Goal: Task Accomplishment & Management: Use online tool/utility

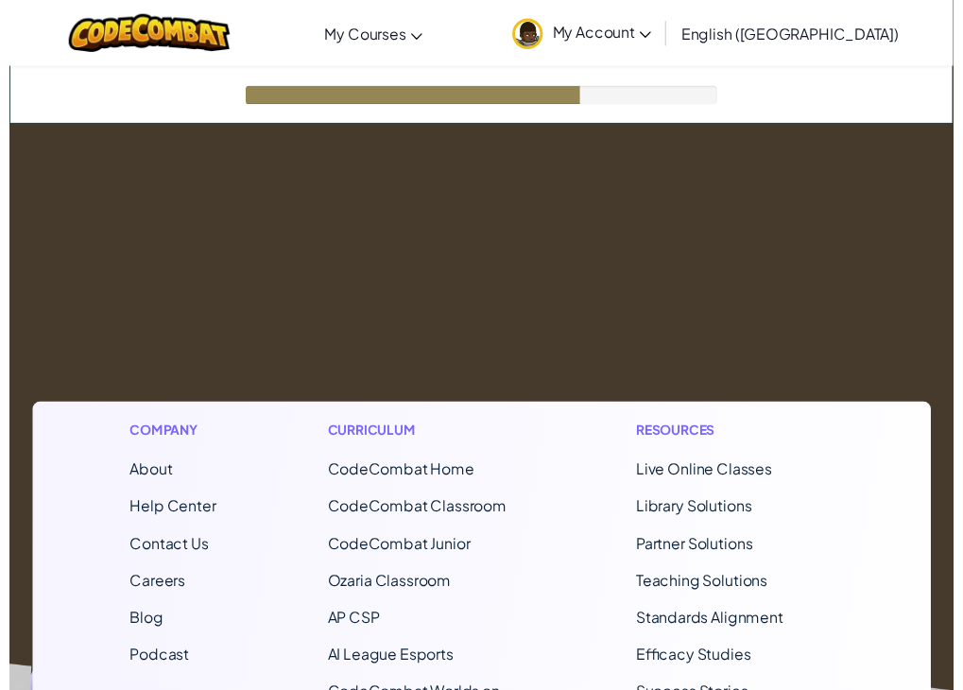
scroll to position [94, 0]
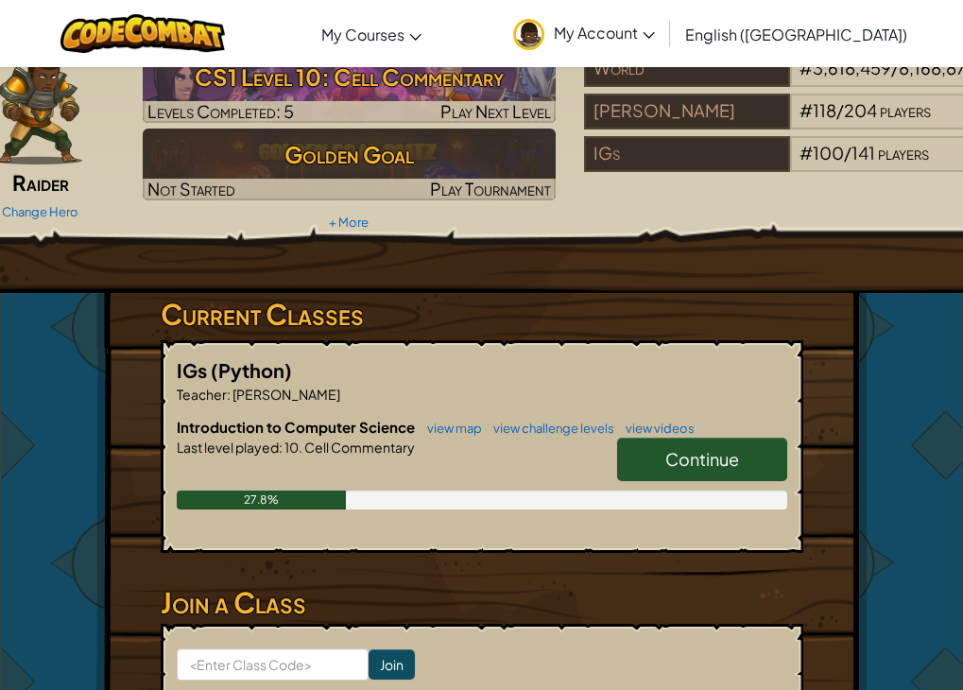
click at [677, 457] on span "Continue" at bounding box center [702, 459] width 74 height 22
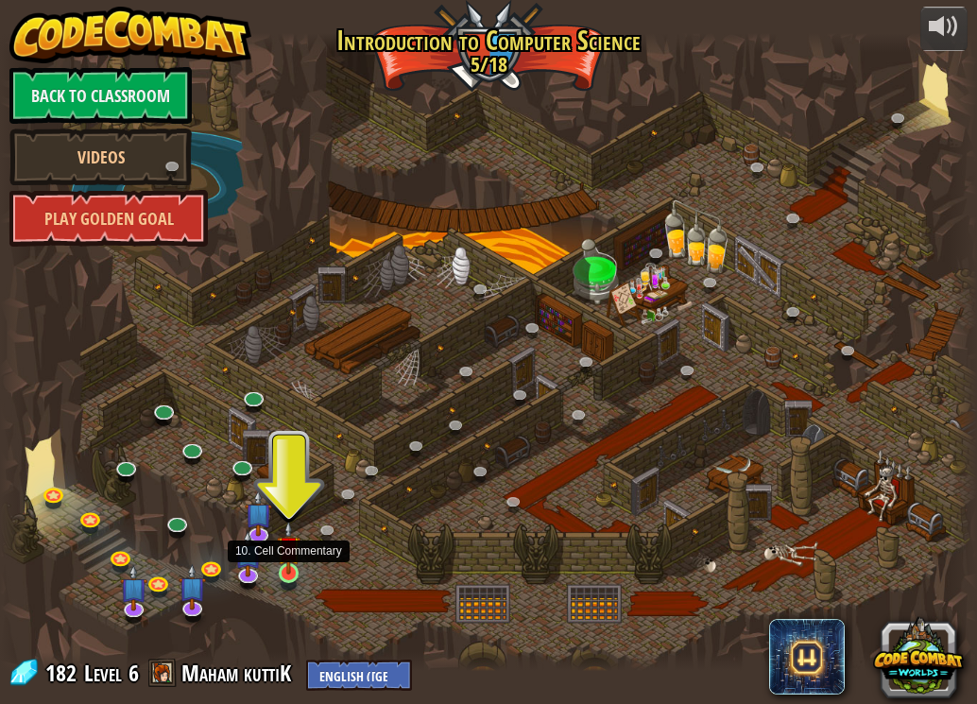
click at [287, 574] on img at bounding box center [289, 548] width 24 height 54
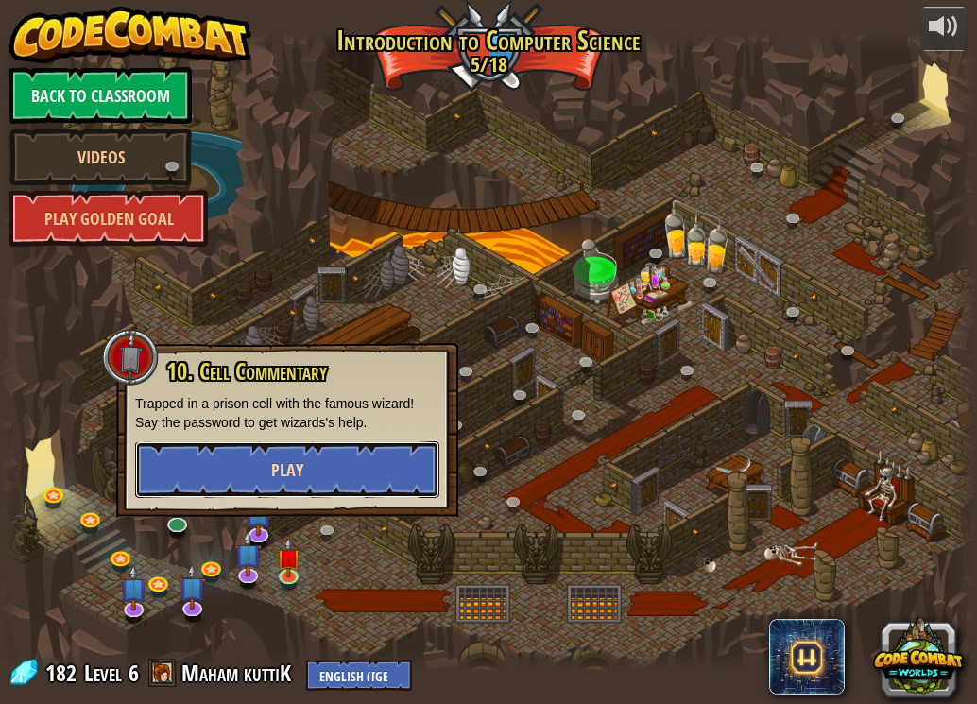
click at [351, 462] on button "Play" at bounding box center [287, 469] width 304 height 57
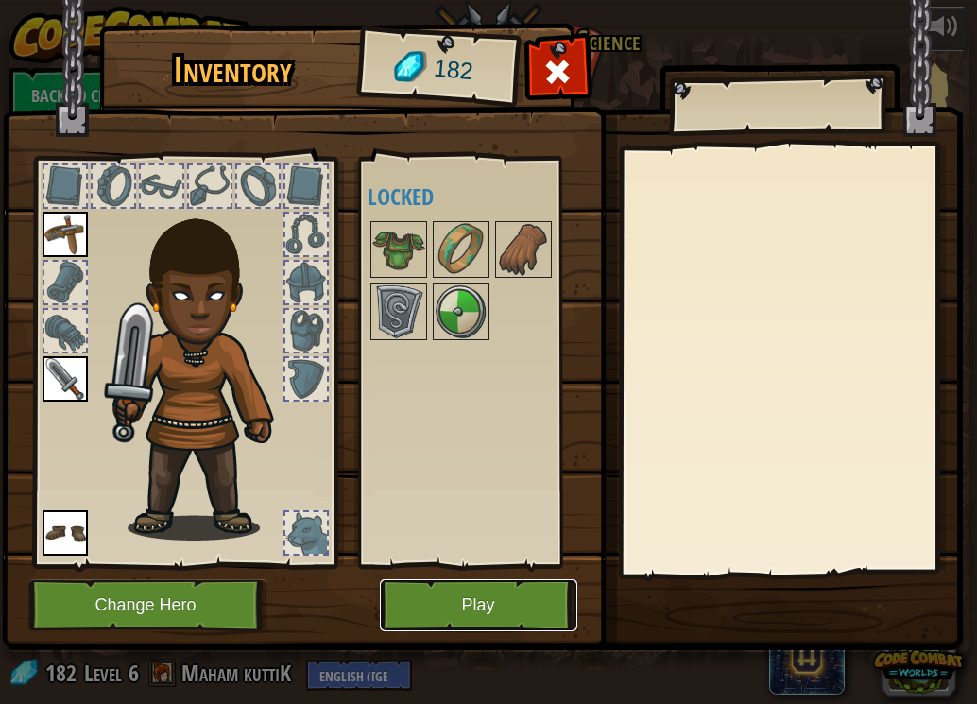
click at [536, 586] on button "Play" at bounding box center [478, 605] width 197 height 52
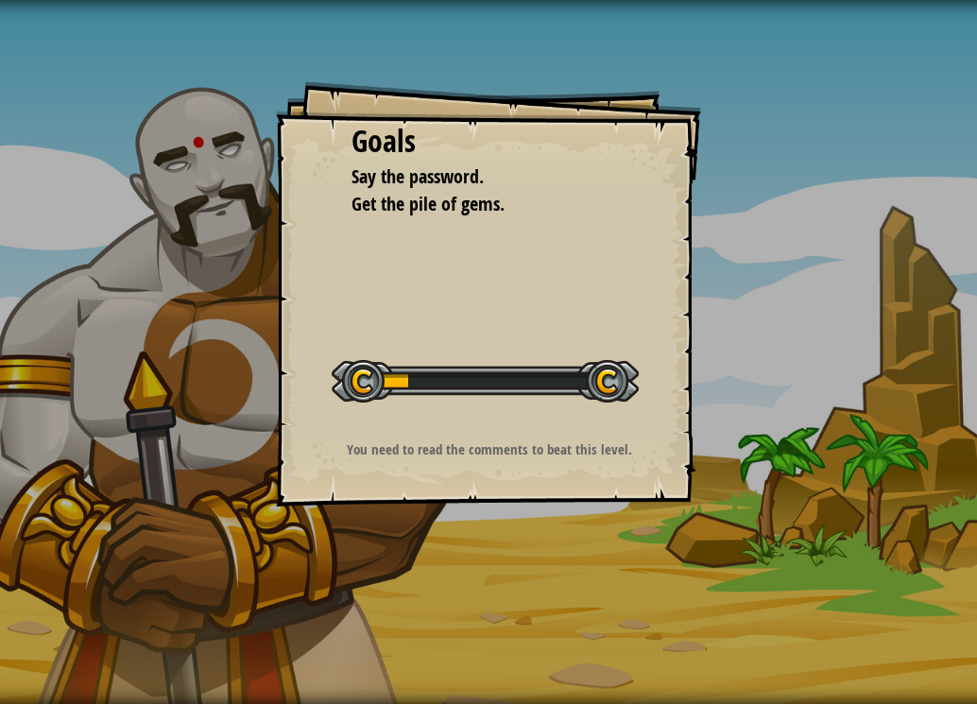
click at [311, 271] on div "Goals Say the password. Get the pile of gems. Start Level Error loading from se…" at bounding box center [488, 293] width 425 height 425
drag, startPoint x: 311, startPoint y: 271, endPoint x: 296, endPoint y: 249, distance: 27.3
click at [296, 249] on div "Goals Say the password. Get the pile of gems. Start Level Error loading from se…" at bounding box center [488, 293] width 425 height 425
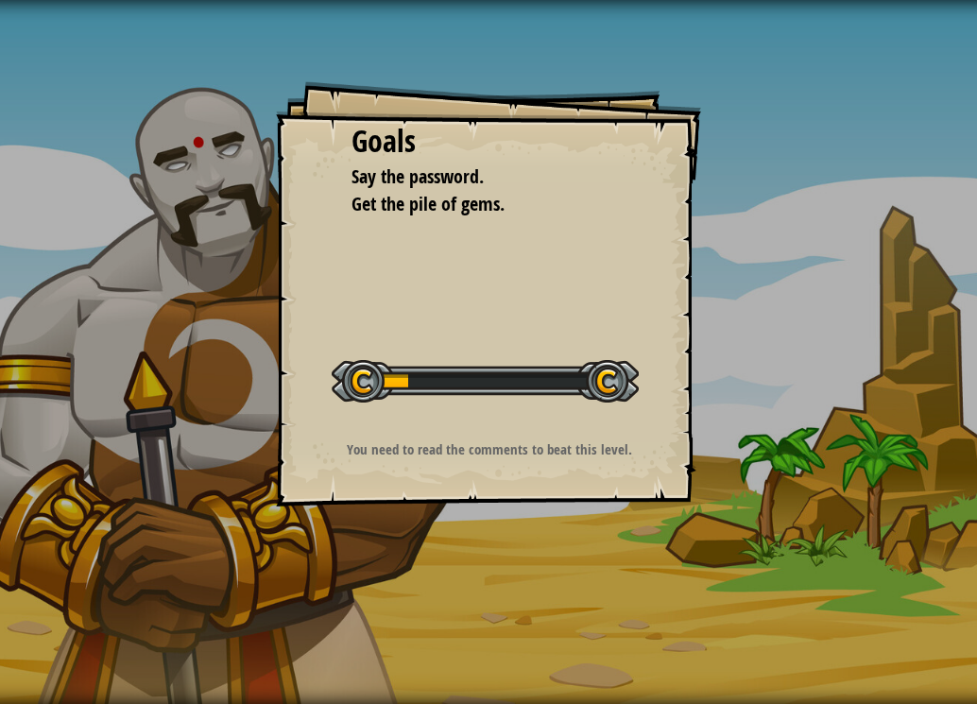
click at [296, 249] on div "Goals Say the password. Get the pile of gems. Start Level Error loading from se…" at bounding box center [488, 293] width 425 height 425
click at [300, 268] on div "Goals Say the password. Get the pile of gems. Start Level Error loading from se…" at bounding box center [488, 293] width 425 height 425
drag, startPoint x: 324, startPoint y: 310, endPoint x: 339, endPoint y: 366, distance: 57.8
click at [339, 366] on div "Goals Say the password. Get the pile of gems. Start Level Error loading from se…" at bounding box center [488, 293] width 425 height 425
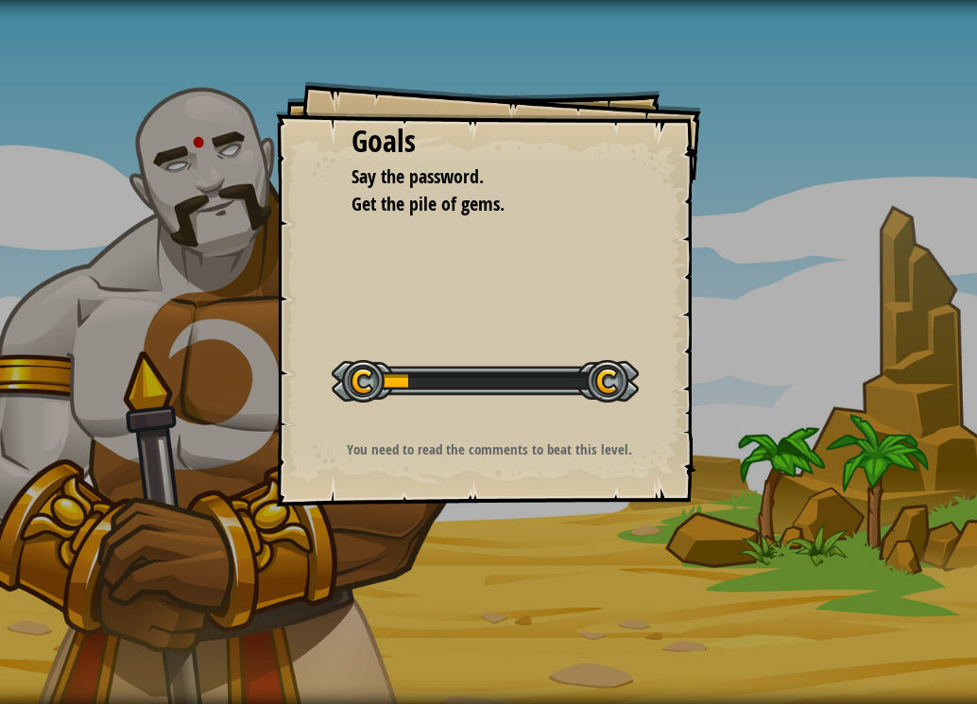
click at [339, 366] on div at bounding box center [485, 381] width 307 height 43
click at [330, 348] on div "Goals Say the password. Get the pile of gems. Start Level Error loading from se…" at bounding box center [488, 293] width 425 height 425
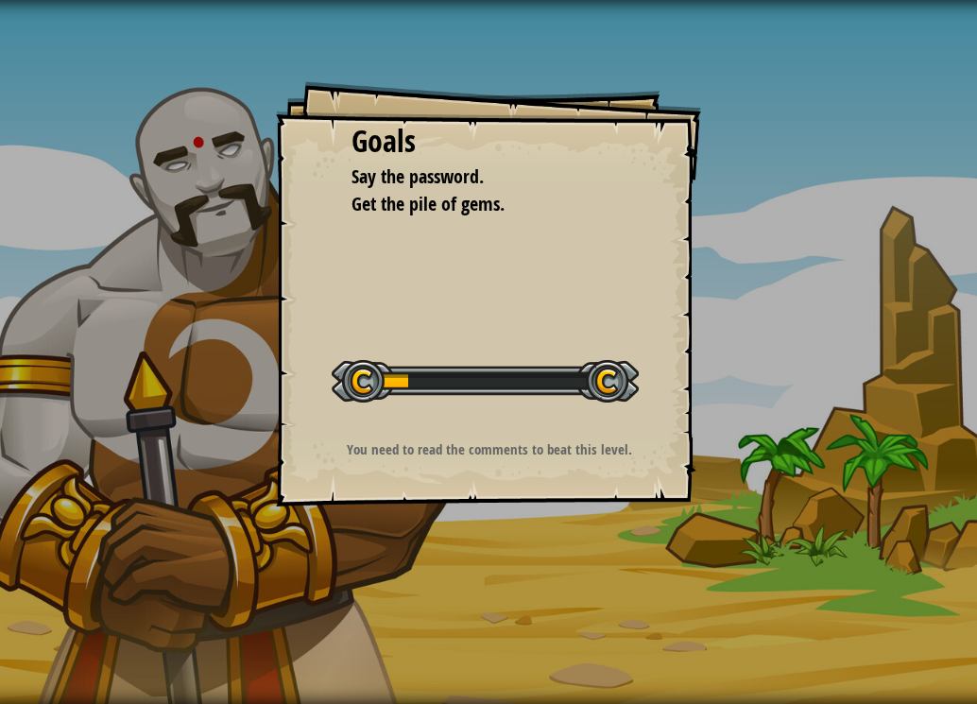
click at [330, 348] on div "Goals Say the password. Get the pile of gems. Start Level Error loading from se…" at bounding box center [488, 293] width 425 height 425
click at [326, 337] on div "Goals Say the password. Get the pile of gems. Start Level Error loading from se…" at bounding box center [488, 293] width 425 height 425
click at [324, 333] on div "Goals Say the password. Get the pile of gems. Start Level Error loading from se…" at bounding box center [488, 293] width 425 height 425
click at [323, 329] on div "Goals Say the password. Get the pile of gems. Start Level Error loading from se…" at bounding box center [488, 293] width 425 height 425
click at [321, 326] on div "Goals Say the password. Get the pile of gems. Start Level Error loading from se…" at bounding box center [488, 293] width 425 height 425
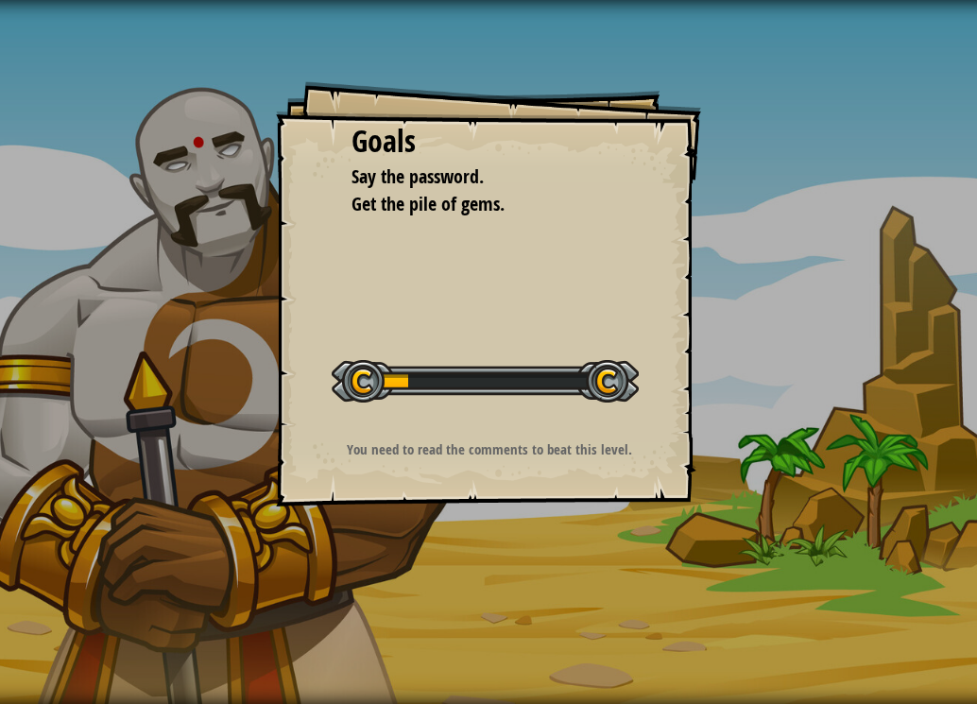
click at [321, 326] on div "Goals Say the password. Get the pile of gems. Start Level Error loading from se…" at bounding box center [488, 293] width 425 height 425
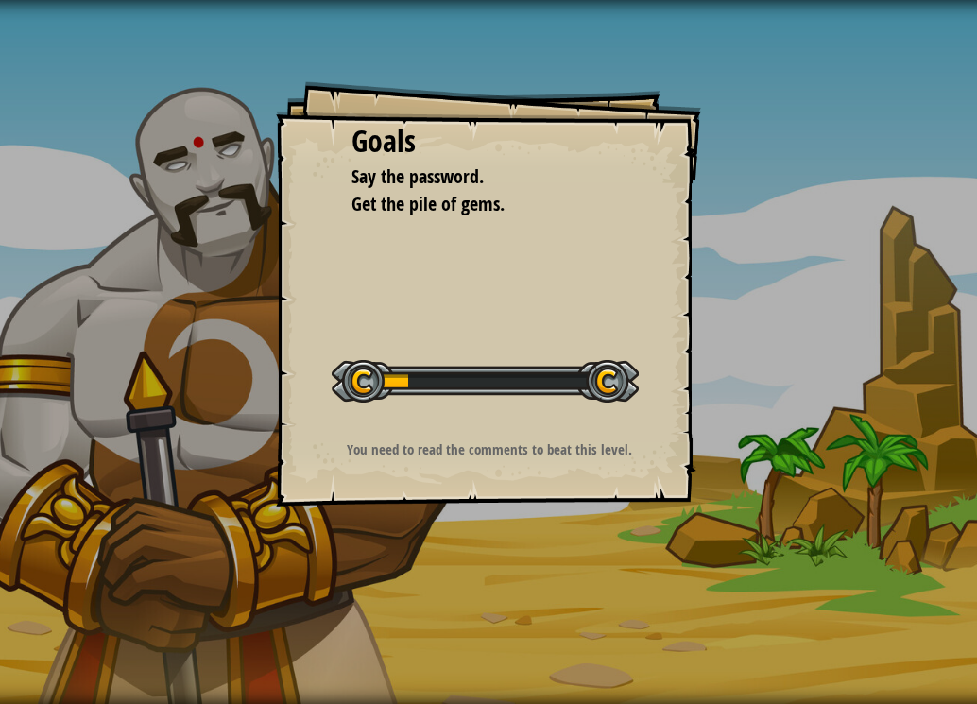
click at [321, 326] on div "Goals Say the password. Get the pile of gems. Start Level Error loading from se…" at bounding box center [488, 293] width 425 height 425
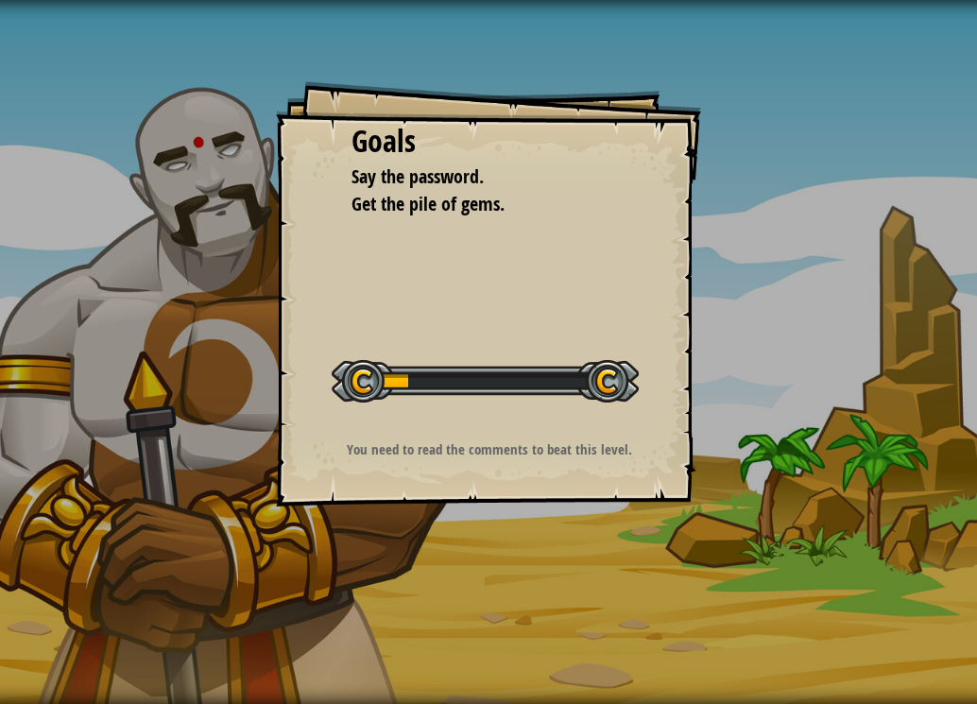
click at [321, 326] on div "Goals Say the password. Get the pile of gems. Start Level Error loading from se…" at bounding box center [488, 293] width 425 height 425
click at [318, 331] on div "Goals Say the password. Get the pile of gems. Start Level Error loading from se…" at bounding box center [488, 293] width 425 height 425
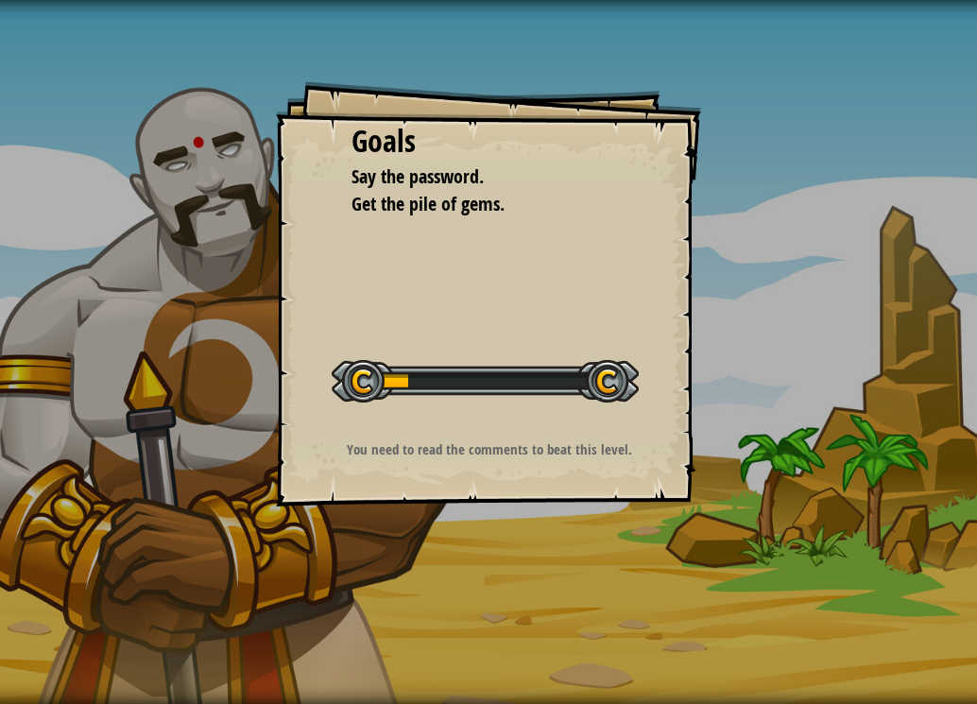
click at [263, 323] on div "Goals Say the password. Get the pile of gems. Start Level Error loading from se…" at bounding box center [488, 352] width 977 height 704
drag, startPoint x: 162, startPoint y: 369, endPoint x: -69, endPoint y: 436, distance: 239.9
click at [0, 0] on html "Goals Say the password. Get the pile of gems. Start Level Error loading from se…" at bounding box center [488, 0] width 977 height 0
click at [596, 372] on div at bounding box center [485, 381] width 307 height 43
click at [581, 437] on div "Goals Say the password. Get the pile of gems. Start Level Error loading from se…" at bounding box center [488, 293] width 425 height 425
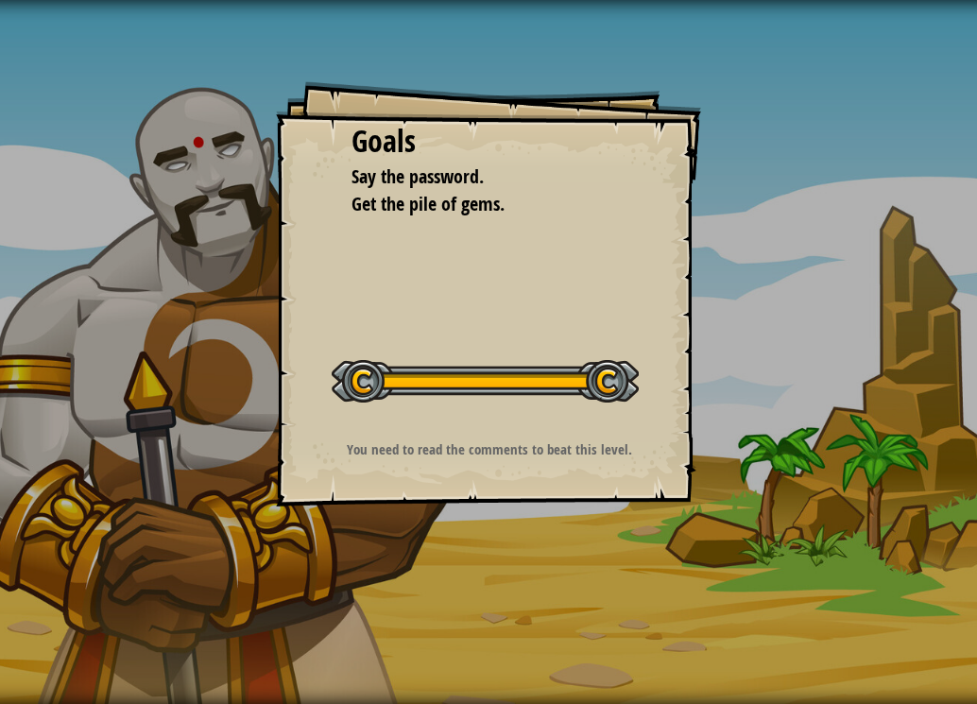
click at [581, 437] on div "Goals Say the password. Get the pile of gems. Start Level Error loading from se…" at bounding box center [488, 293] width 425 height 425
drag, startPoint x: 579, startPoint y: 437, endPoint x: 579, endPoint y: 493, distance: 56.7
click at [579, 493] on div "Goals Say the password. Get the pile of gems. Start Level Error loading from se…" at bounding box center [488, 293] width 425 height 425
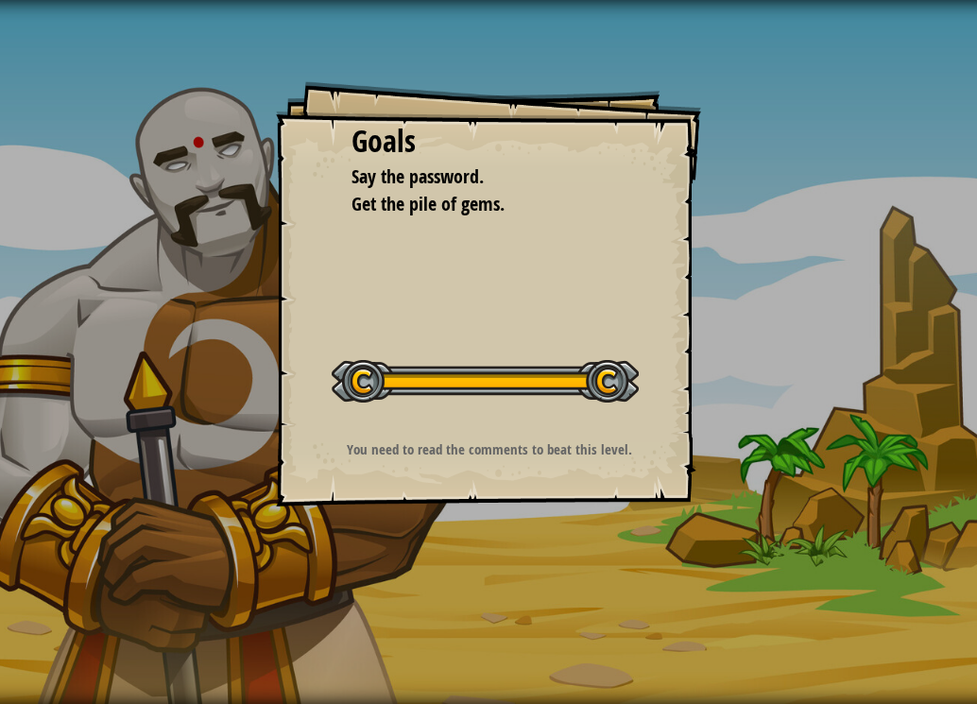
click at [578, 492] on div "Goals Say the password. Get the pile of gems. Start Level Error loading from se…" at bounding box center [488, 293] width 425 height 425
click at [576, 492] on div "Goals Say the password. Get the pile of gems. Start Level Error loading from se…" at bounding box center [488, 293] width 425 height 425
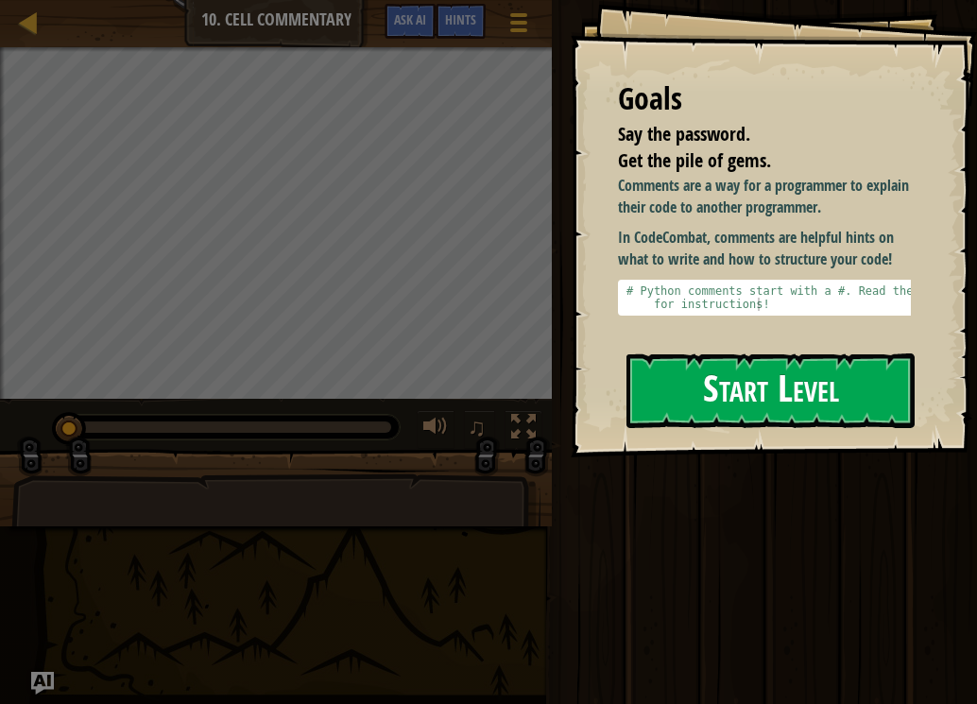
click at [776, 380] on button "Start Level" at bounding box center [770, 390] width 288 height 75
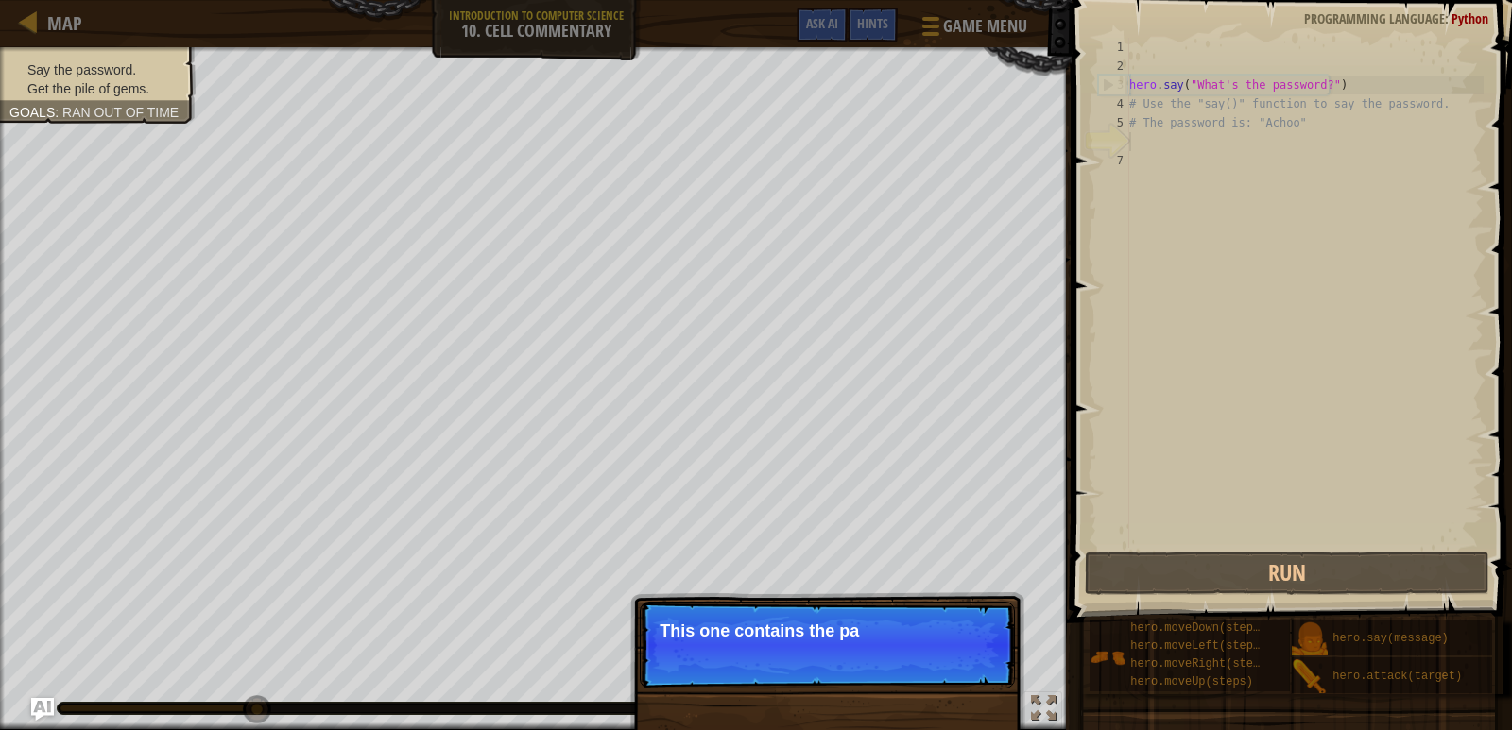
click at [889, 635] on p "This one contains the pa" at bounding box center [827, 631] width 335 height 19
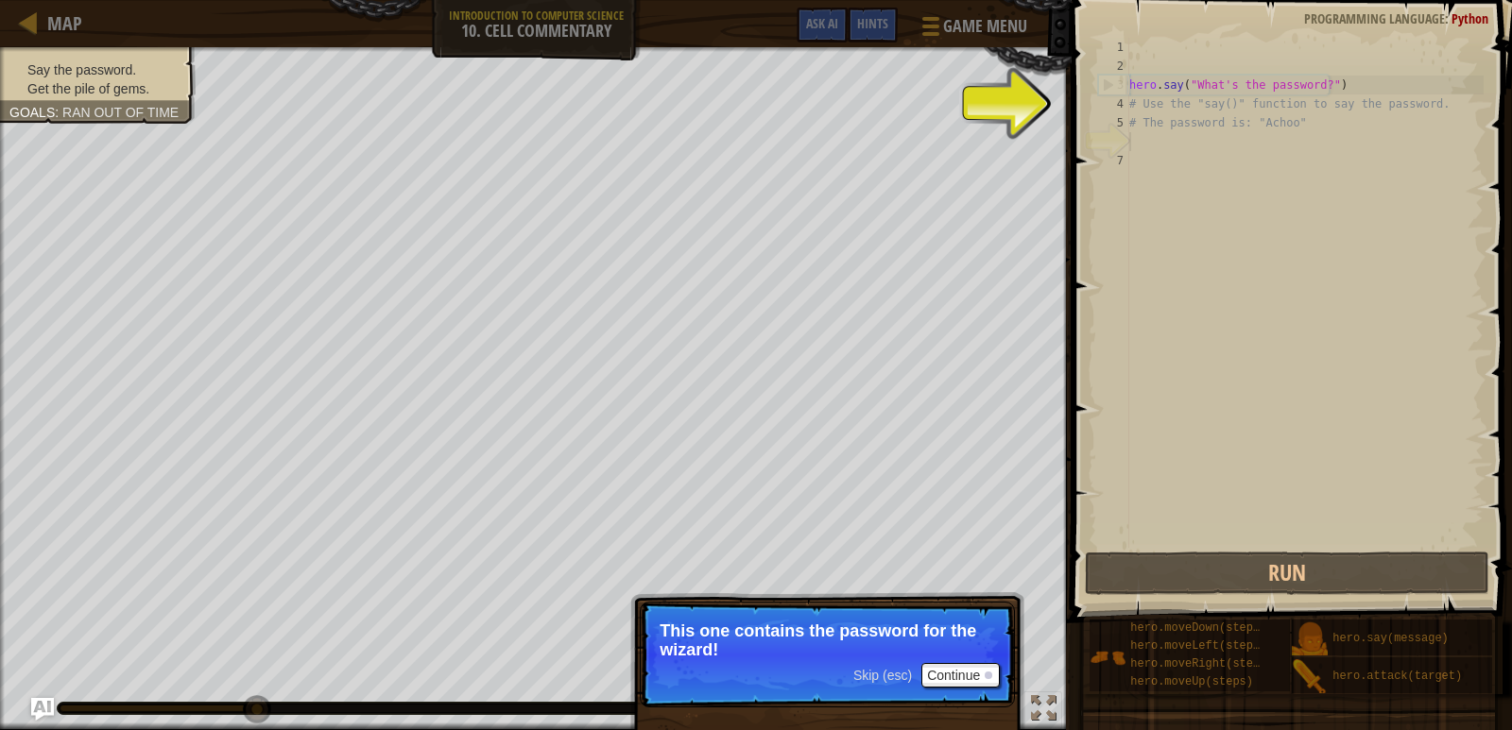
scroll to position [9, 0]
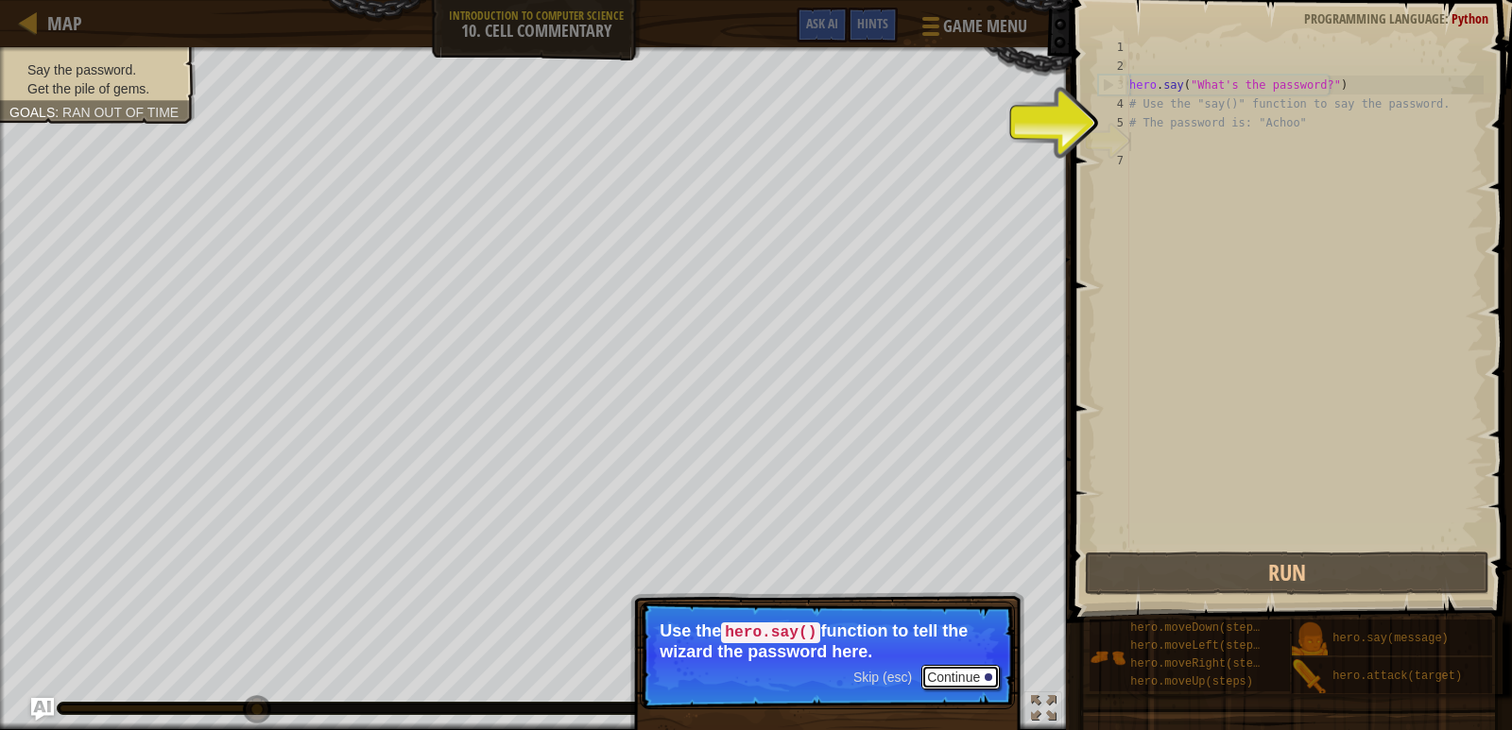
click at [962, 675] on button "Continue" at bounding box center [960, 677] width 78 height 25
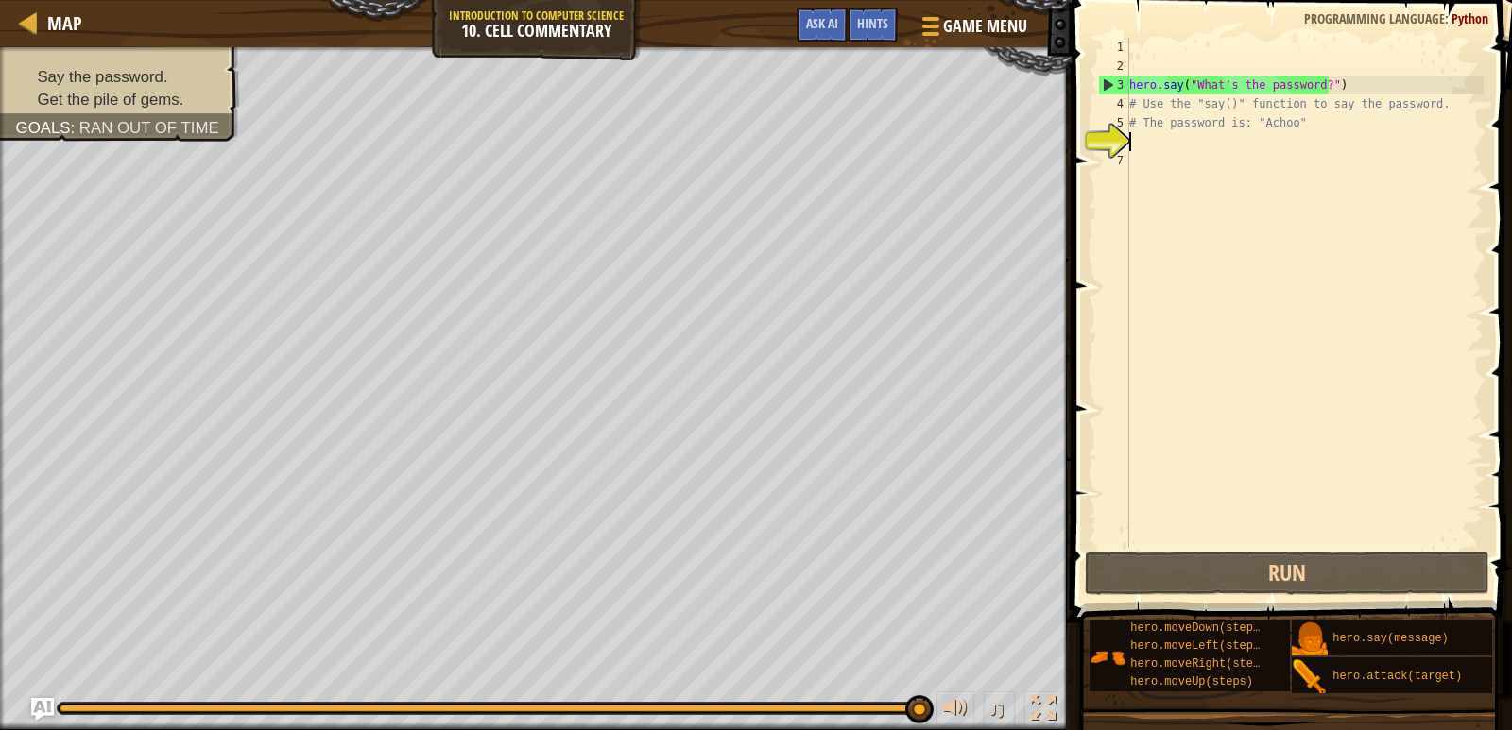
click at [962, 139] on div "hero . say ( "What's the password?" ) # Use the "say()" function to say the pas…" at bounding box center [1304, 312] width 358 height 548
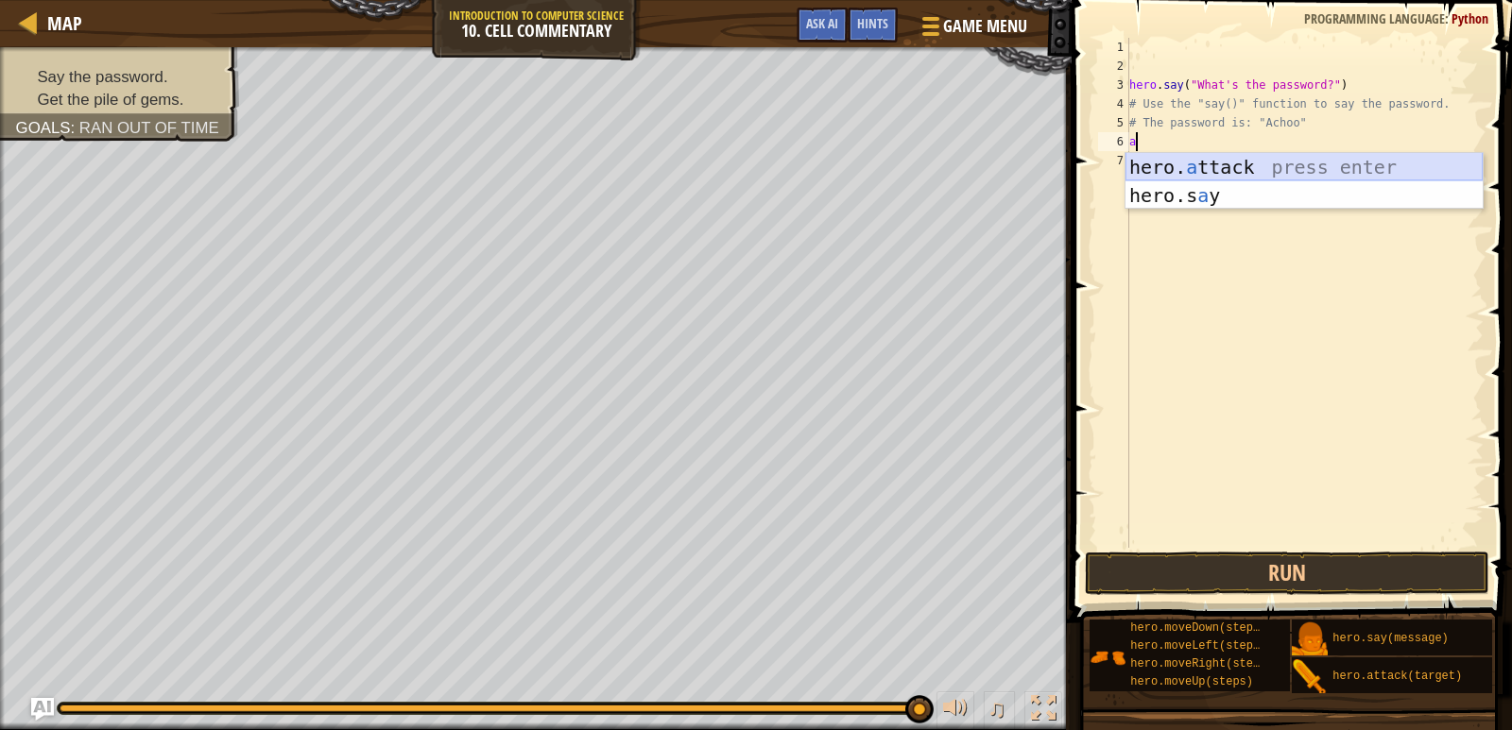
click at [962, 170] on div "hero. a ttack press enter hero.s a y press enter" at bounding box center [1303, 209] width 357 height 113
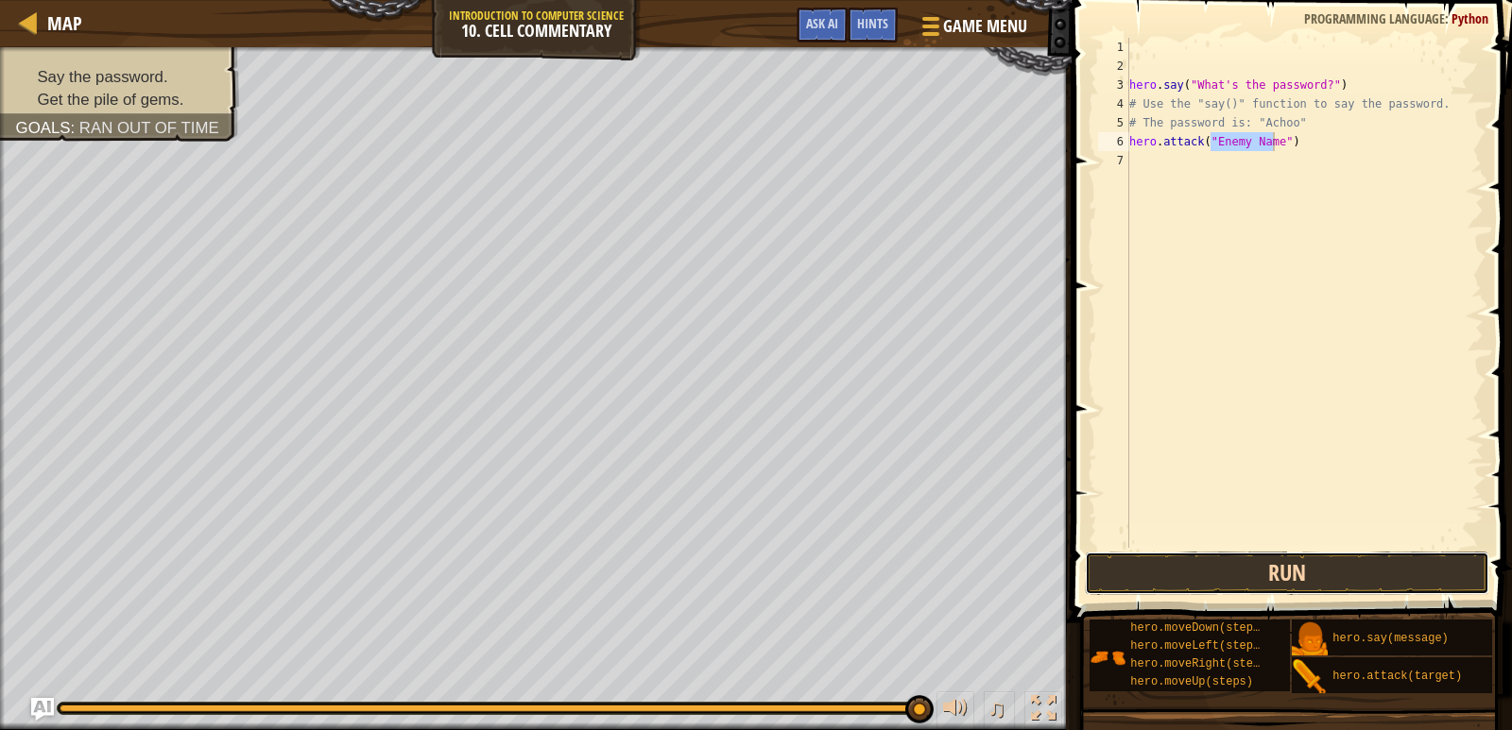
click at [962, 566] on button "Run" at bounding box center [1287, 573] width 405 height 43
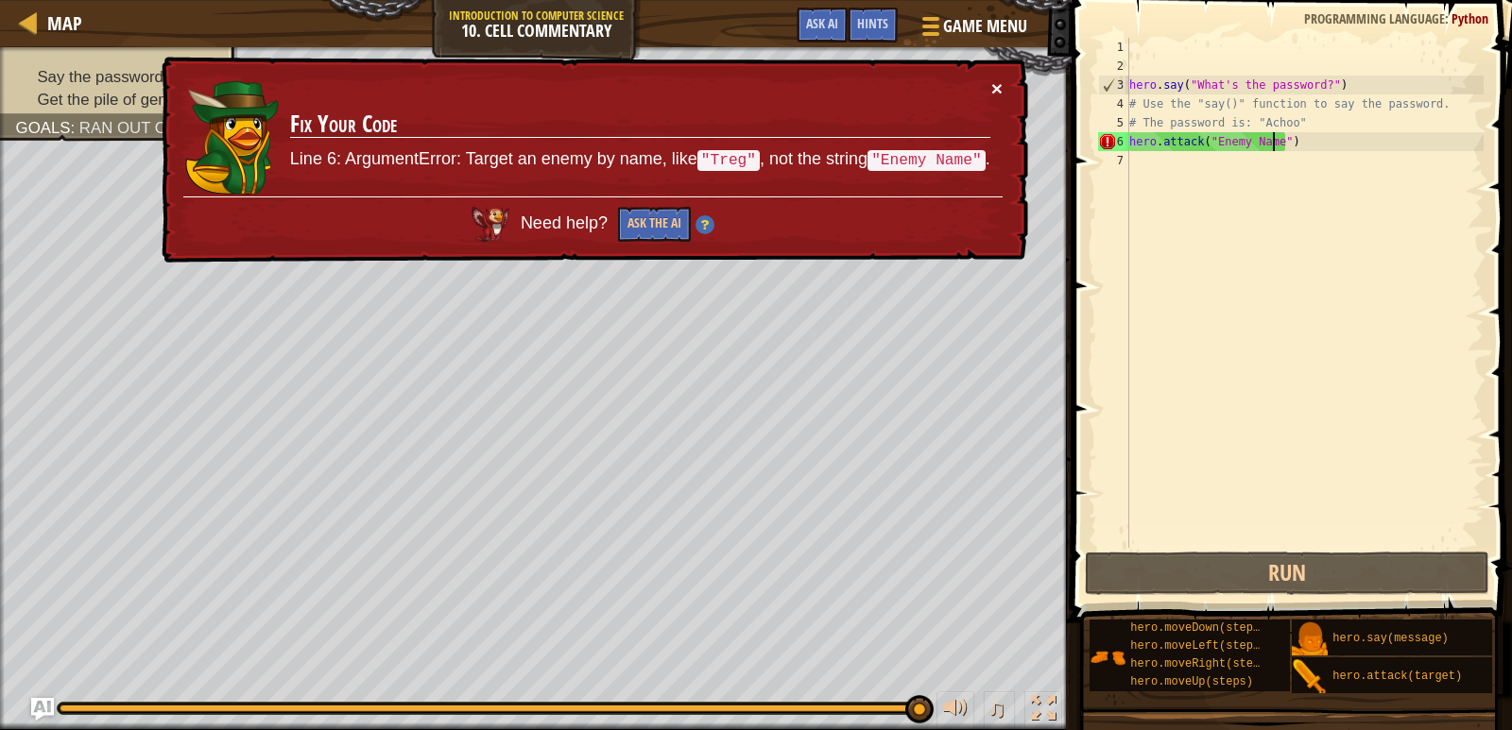
click at [962, 88] on button "×" at bounding box center [996, 88] width 11 height 20
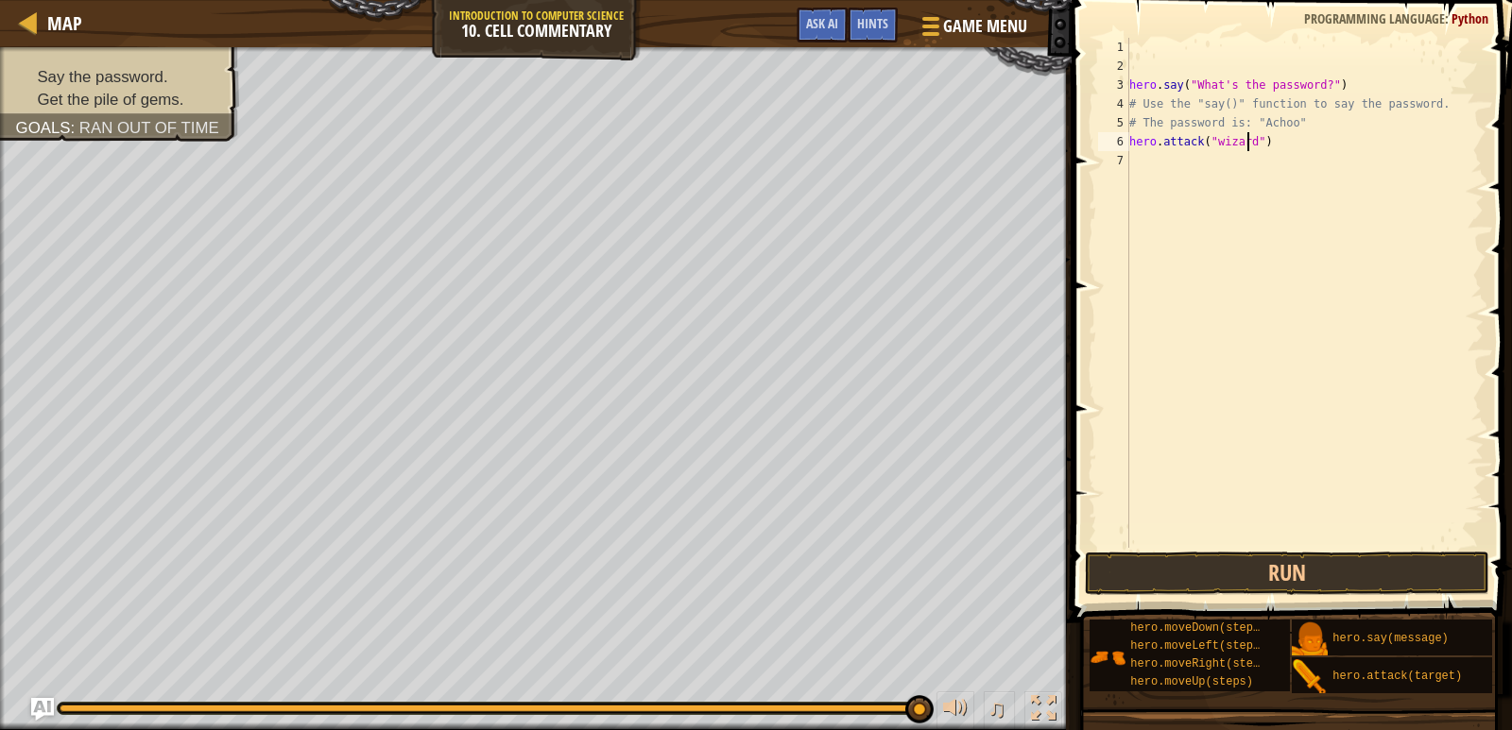
scroll to position [9, 10]
click at [962, 579] on button "Run" at bounding box center [1287, 573] width 405 height 43
click at [962, 572] on button "Run" at bounding box center [1287, 573] width 405 height 43
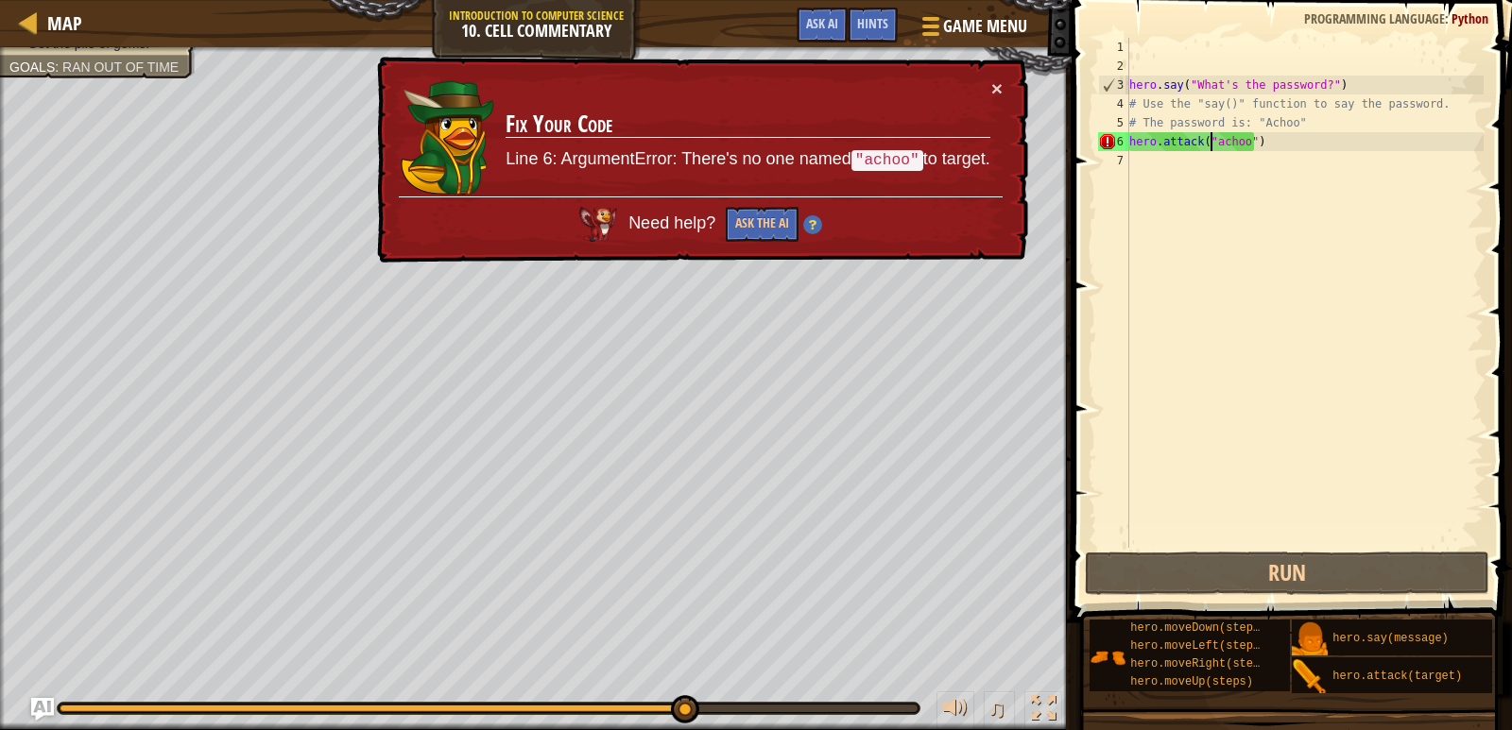
click at [962, 145] on div "hero . say ( "What's the password?" ) # Use the "say()" function to say the pas…" at bounding box center [1304, 312] width 358 height 548
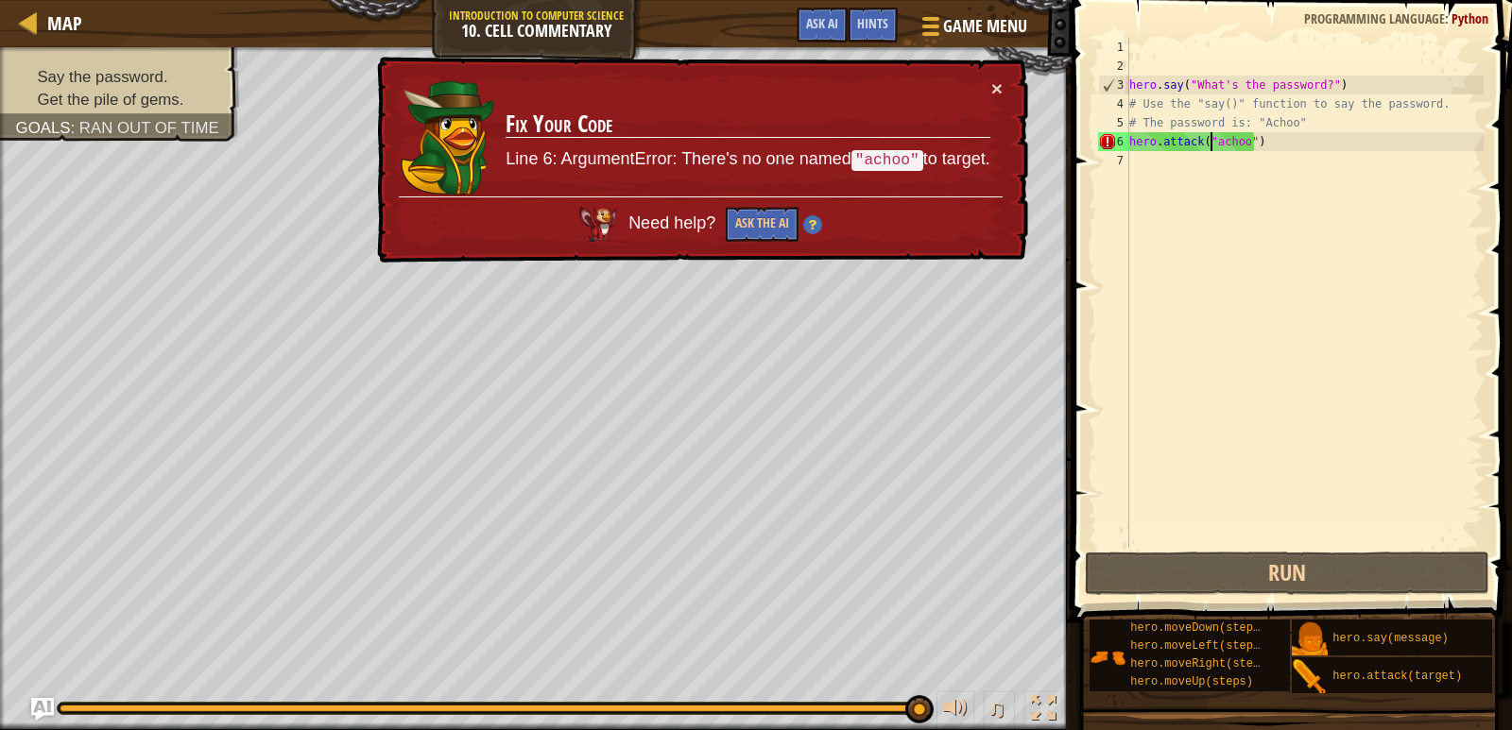
click at [962, 143] on div "hero . say ( "What's the password?" ) # Use the "say()" function to say the pas…" at bounding box center [1304, 312] width 358 height 548
click at [962, 142] on div "hero . say ( "What's the password?" ) # Use the "say()" function to say the pas…" at bounding box center [1304, 312] width 358 height 548
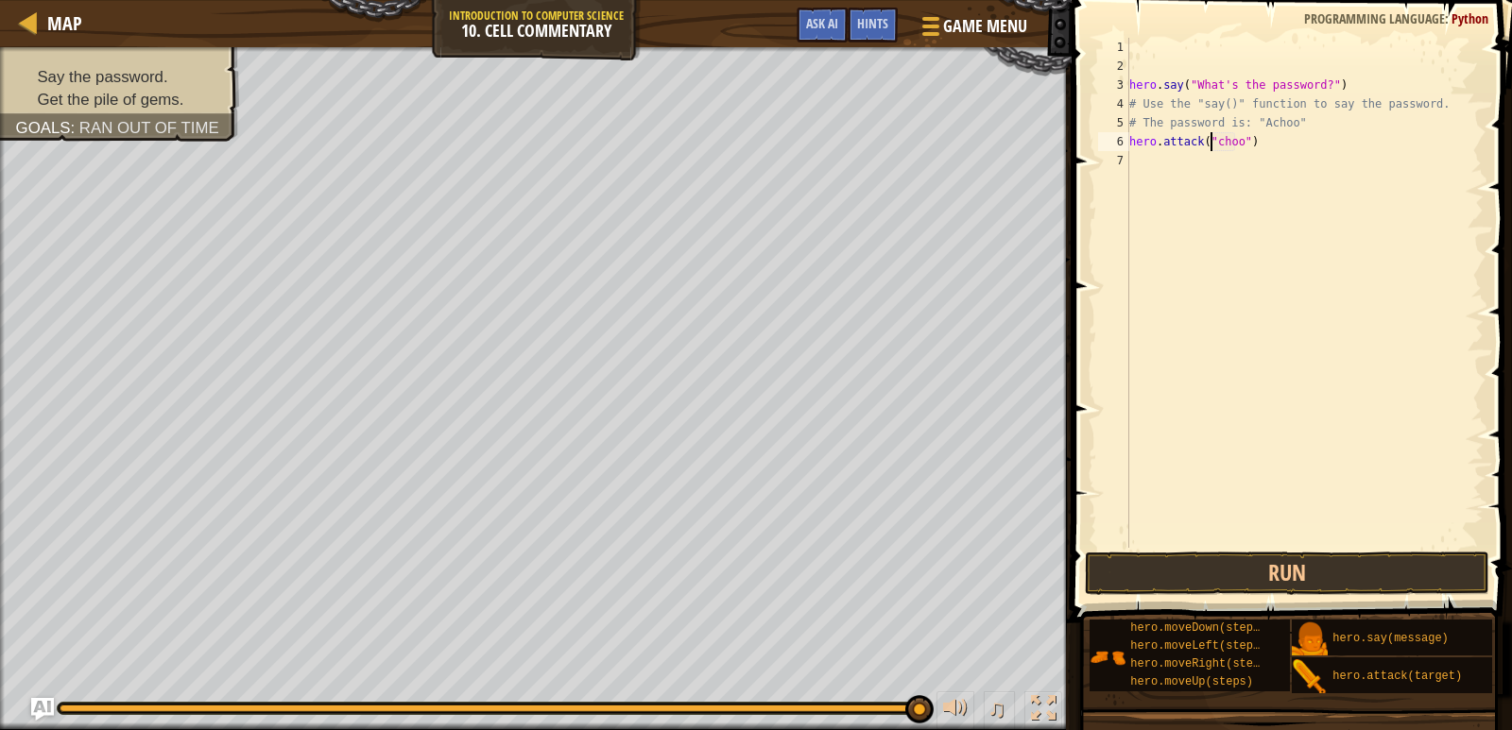
scroll to position [9, 8]
type textarea "hero.attack("Achoo")"
click at [962, 561] on button "Run" at bounding box center [1287, 573] width 405 height 43
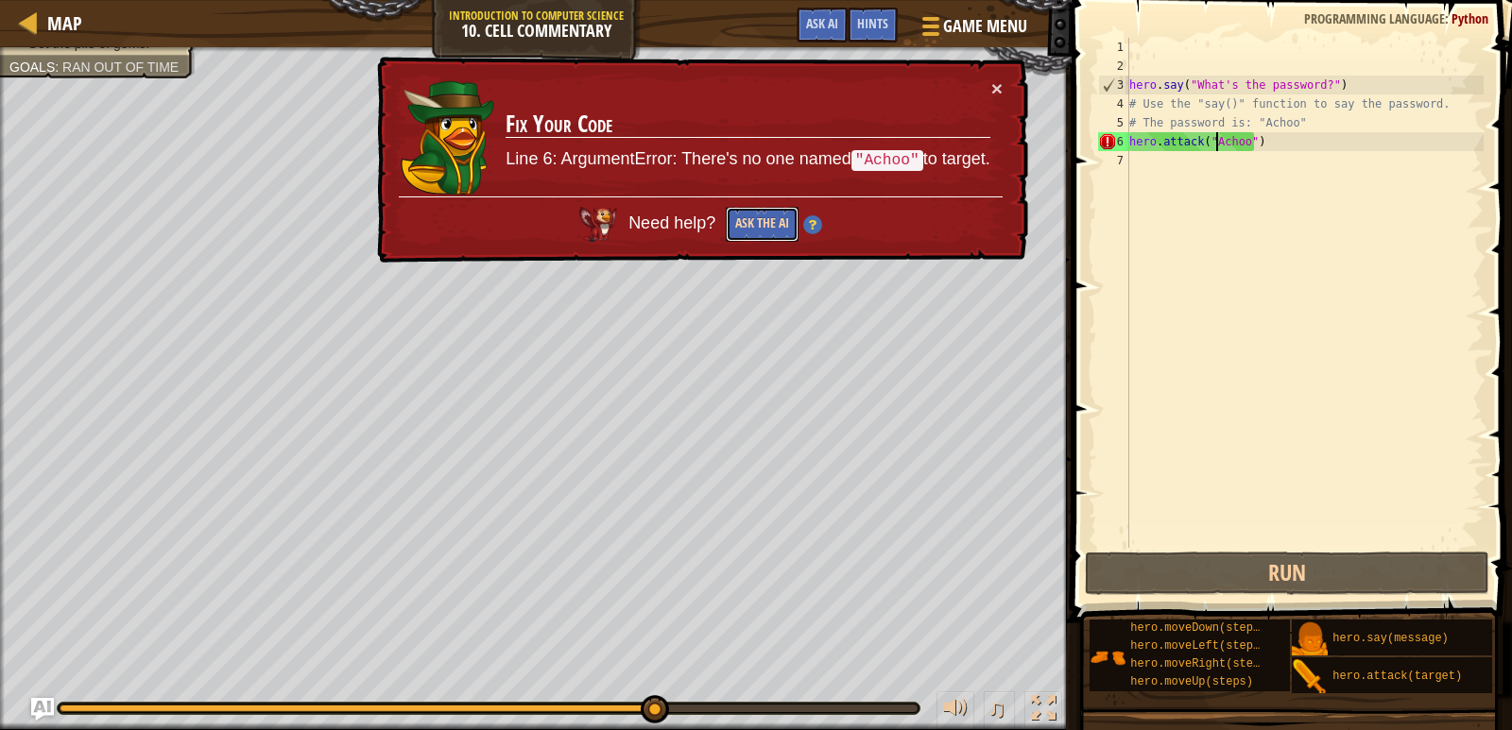
click at [755, 224] on button "Ask the AI" at bounding box center [762, 224] width 73 height 35
